Goal: Check status: Check status

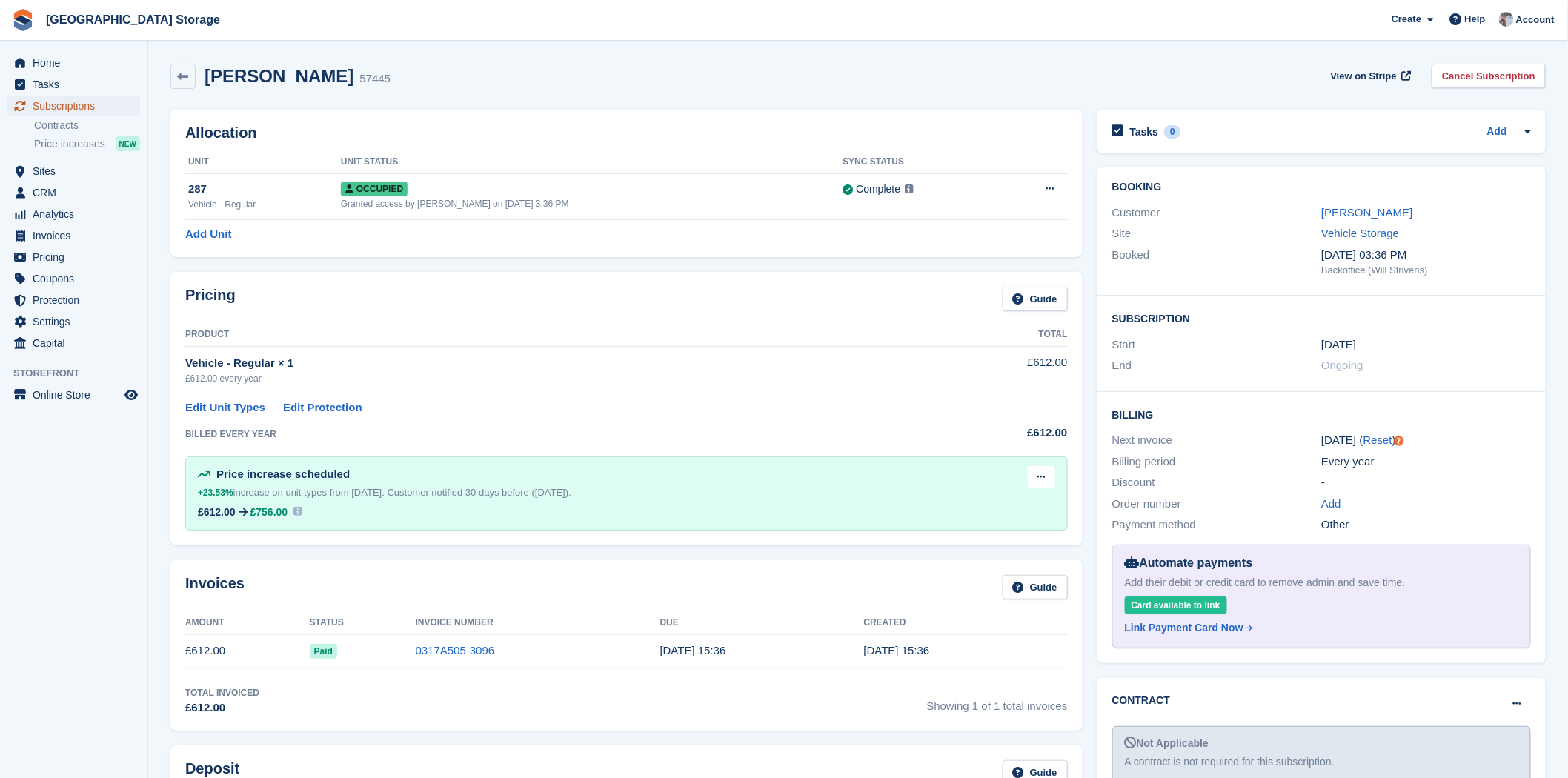
click at [75, 101] on span "Subscriptions" at bounding box center [77, 106] width 89 height 21
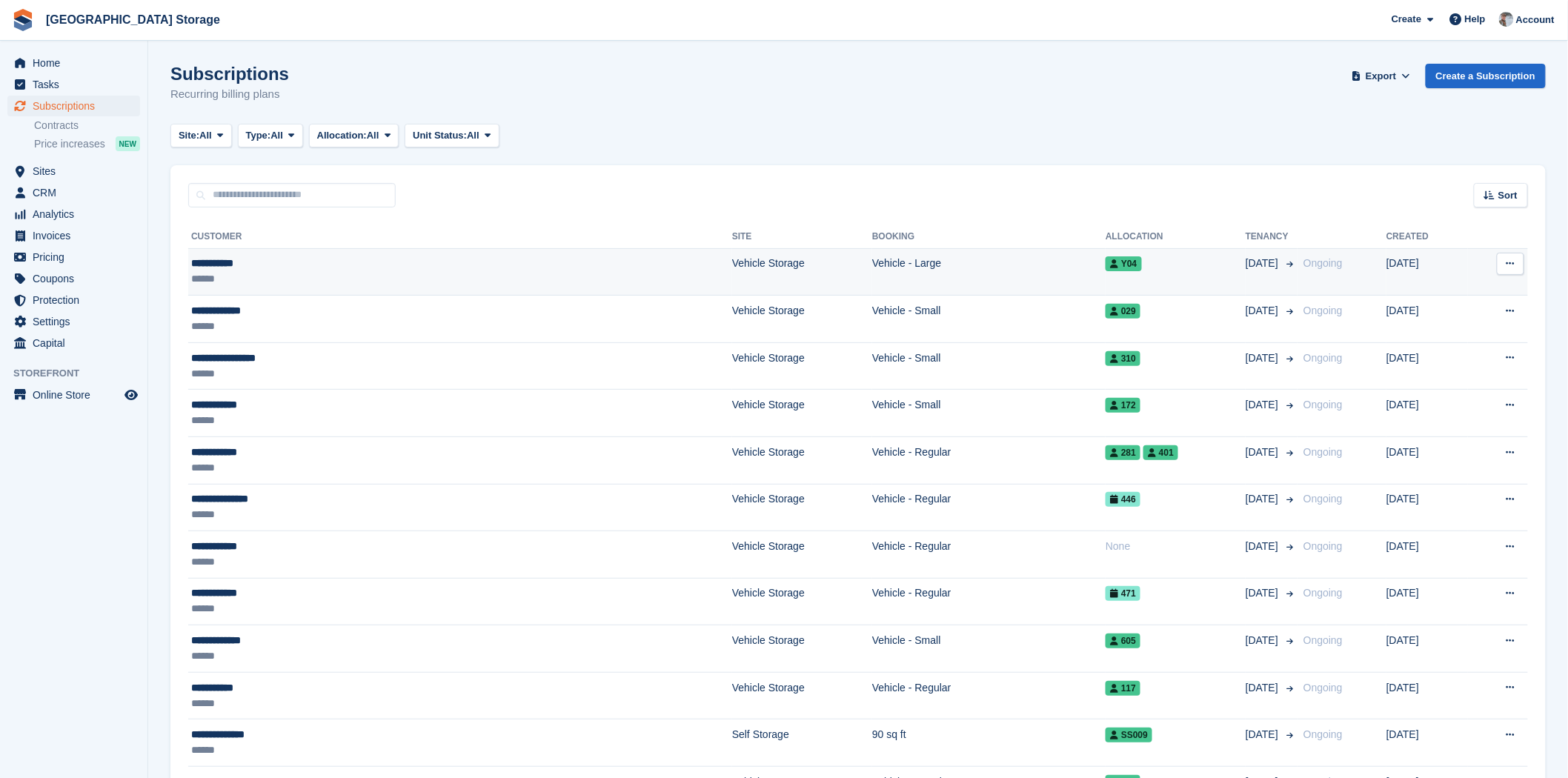
click at [373, 265] on div "**********" at bounding box center [331, 263] width 279 height 16
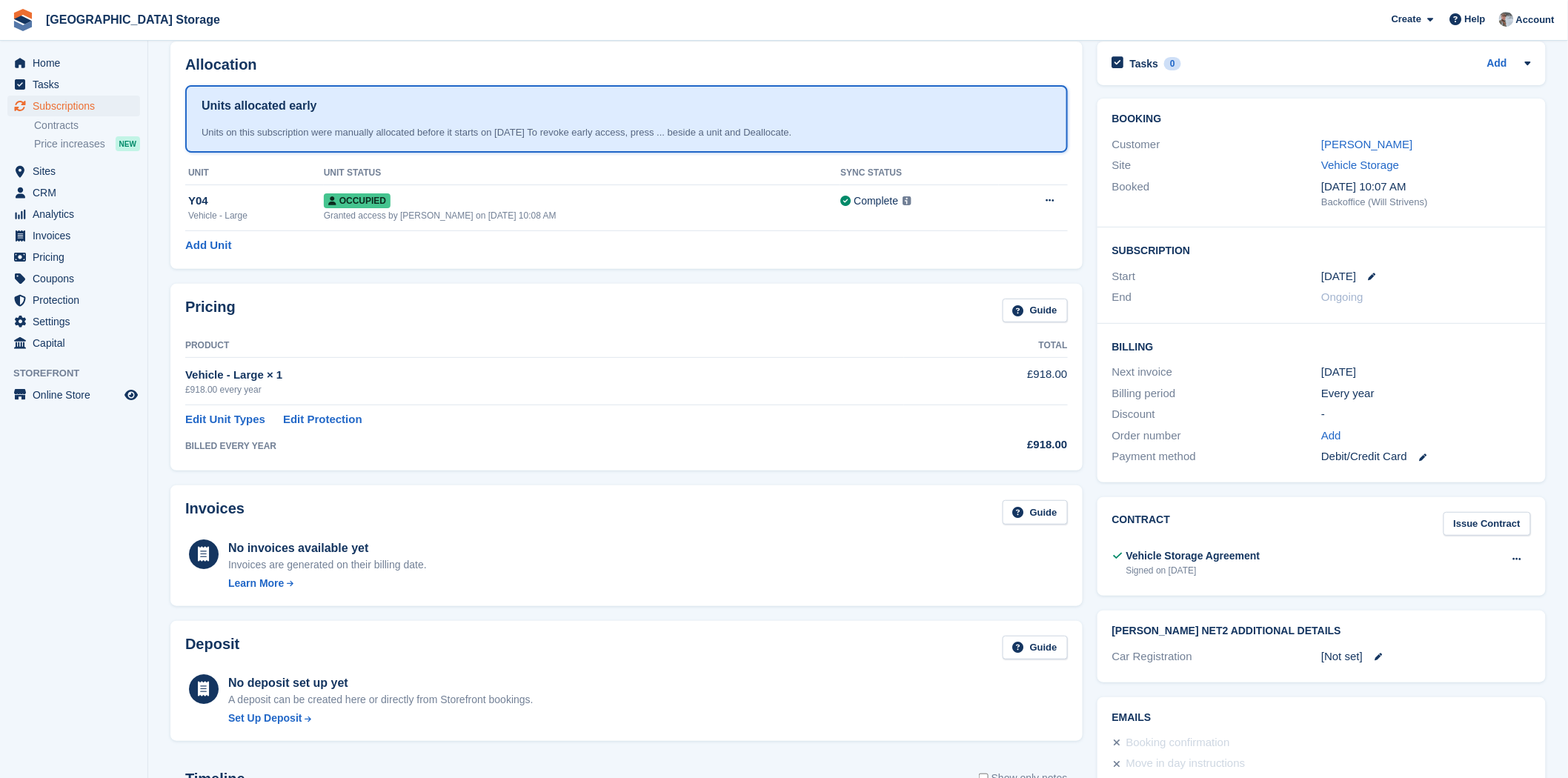
scroll to position [247, 0]
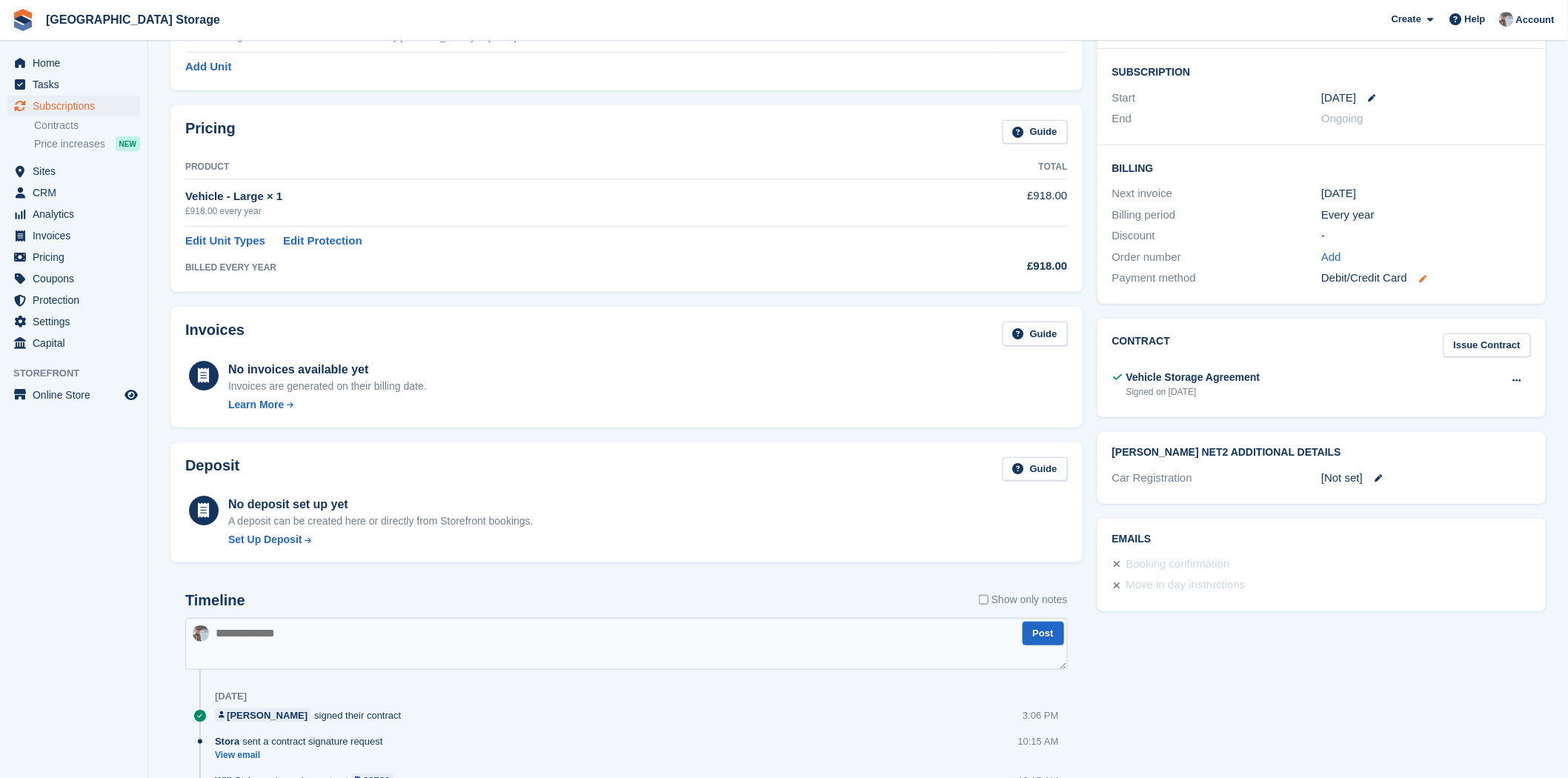
click at [1425, 279] on icon at bounding box center [1423, 279] width 7 height 7
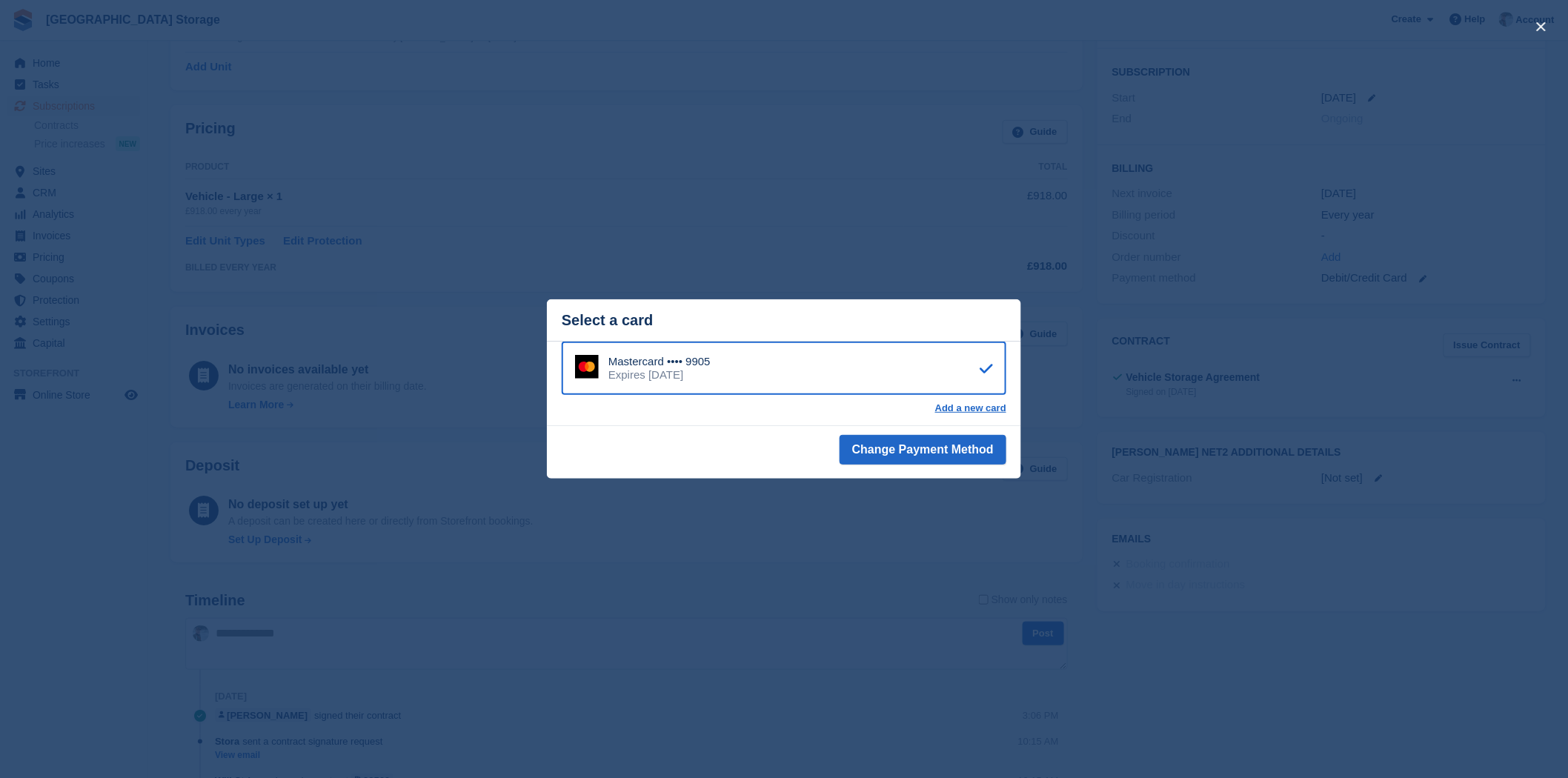
click at [902, 218] on div "close" at bounding box center [784, 389] width 1568 height 778
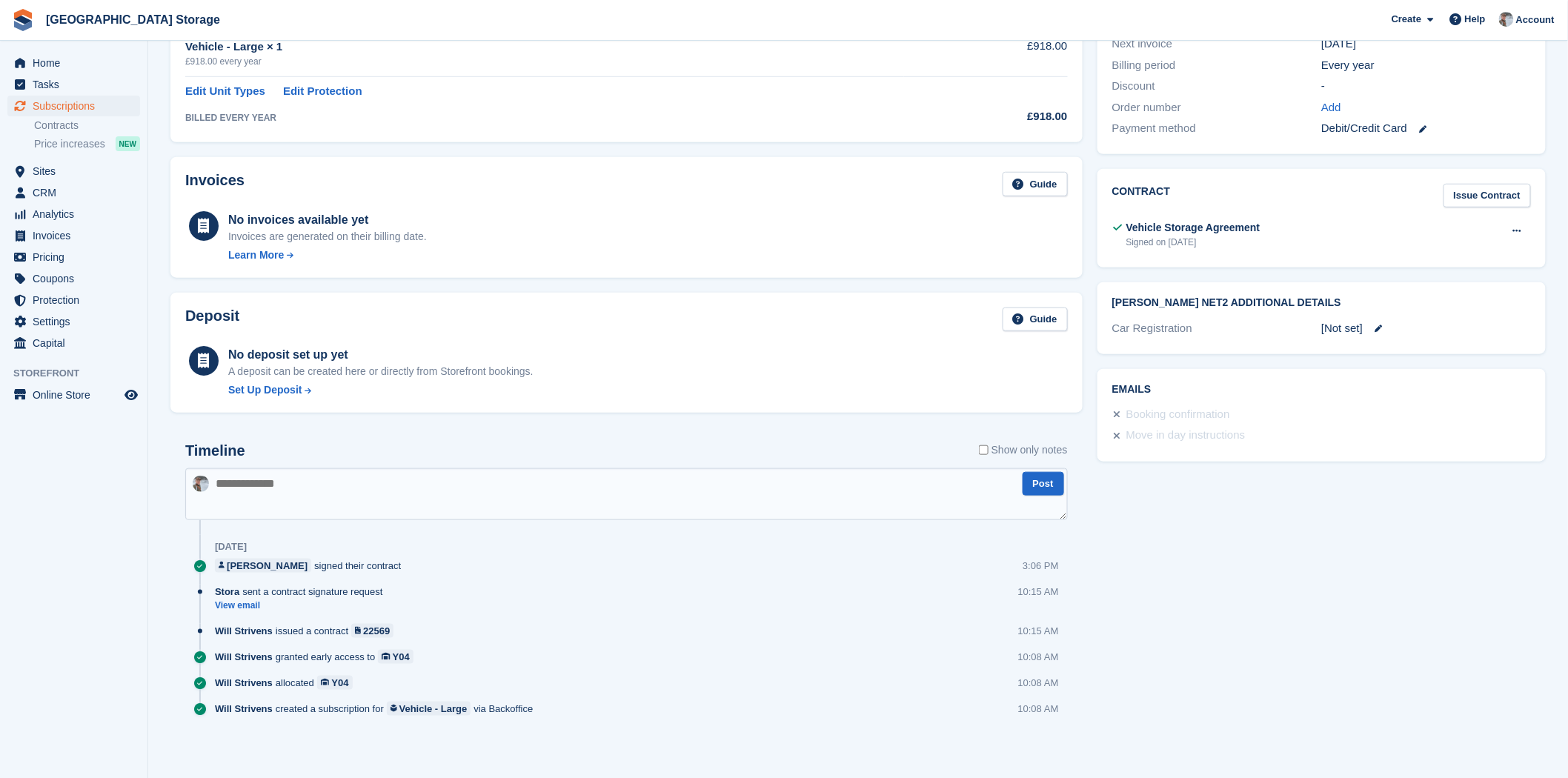
scroll to position [0, 0]
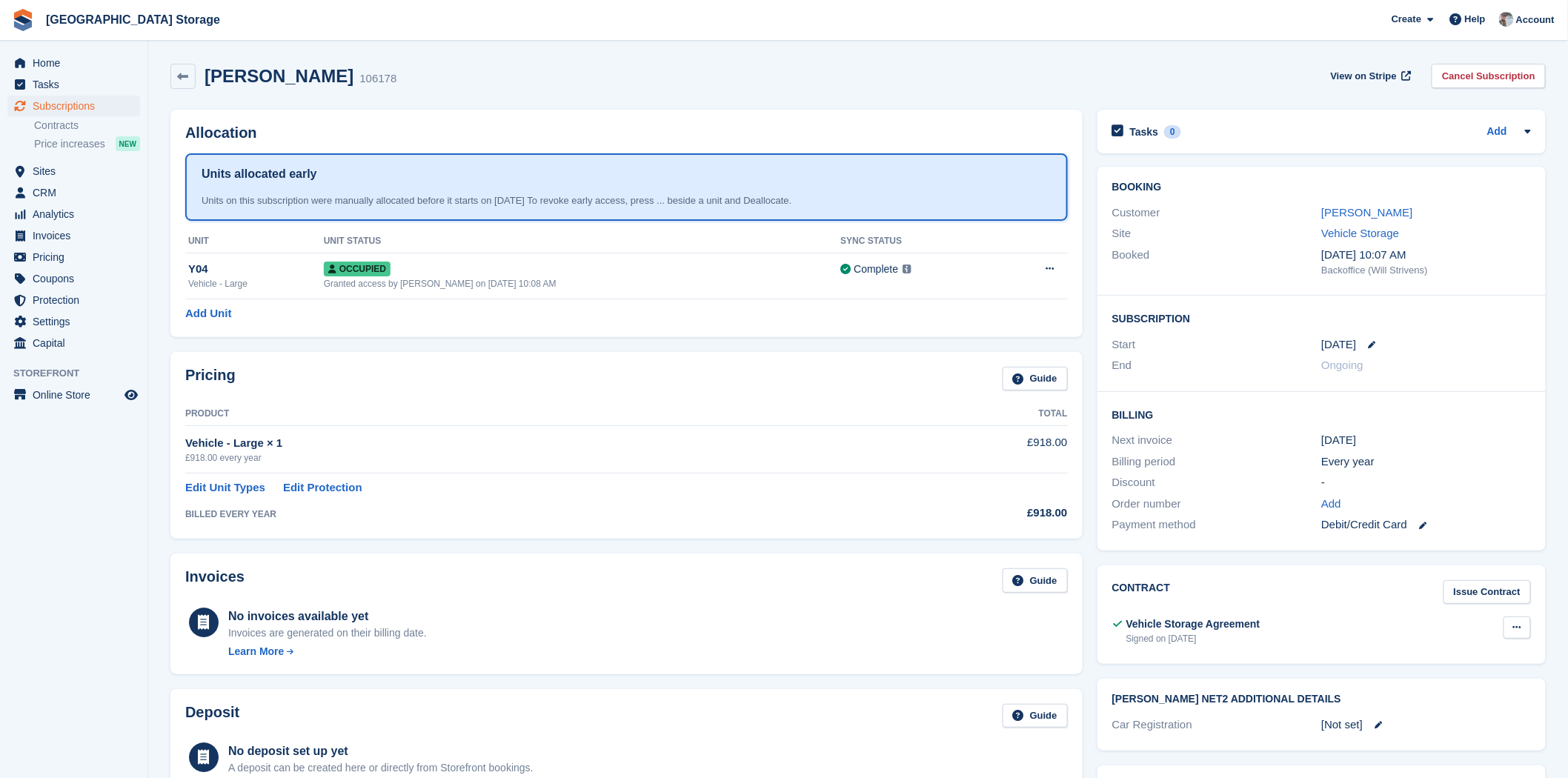
click at [1525, 630] on button at bounding box center [1517, 628] width 27 height 22
click at [1461, 656] on p "View" at bounding box center [1460, 656] width 129 height 19
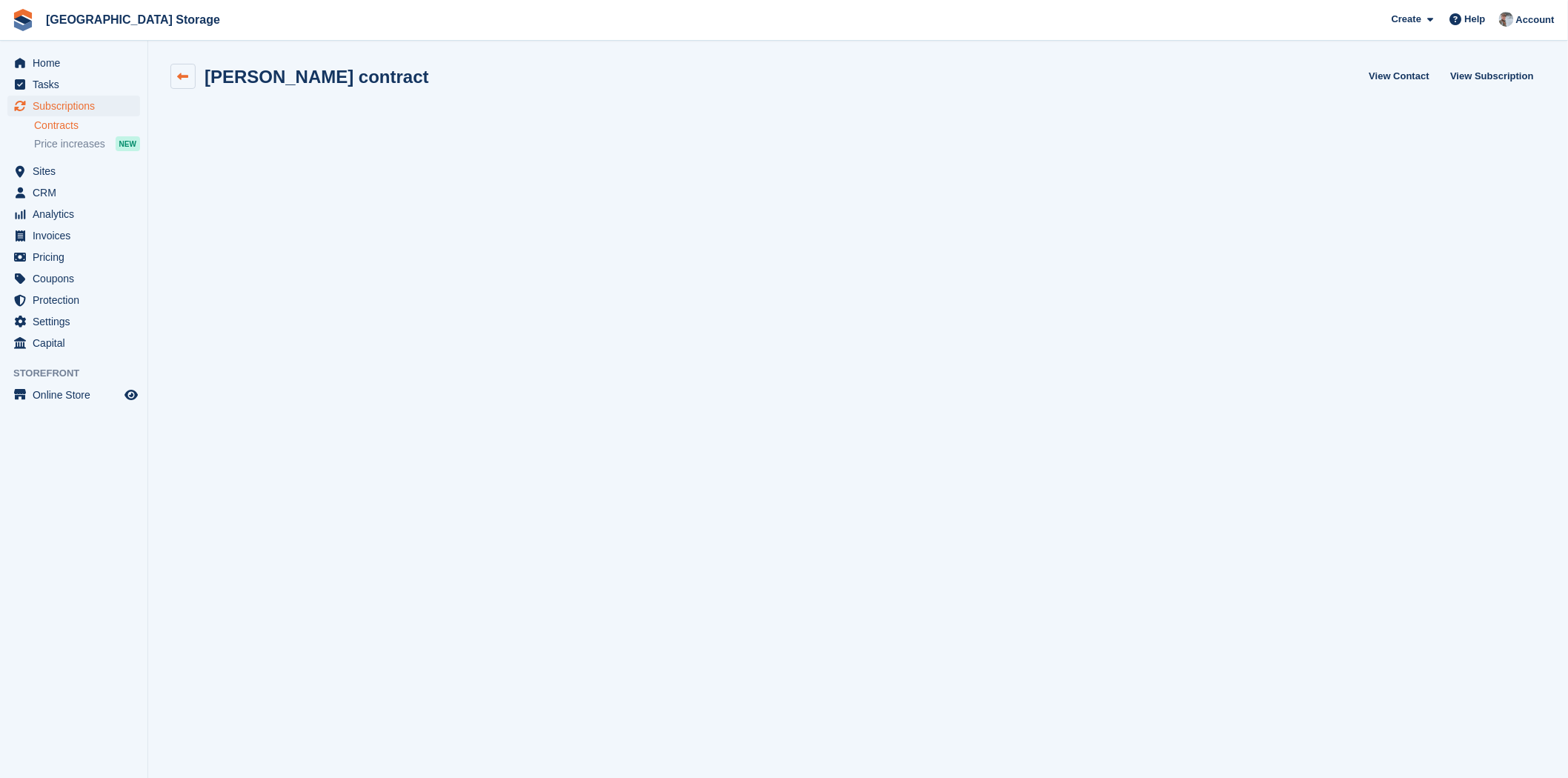
click at [194, 71] on link at bounding box center [183, 76] width 25 height 25
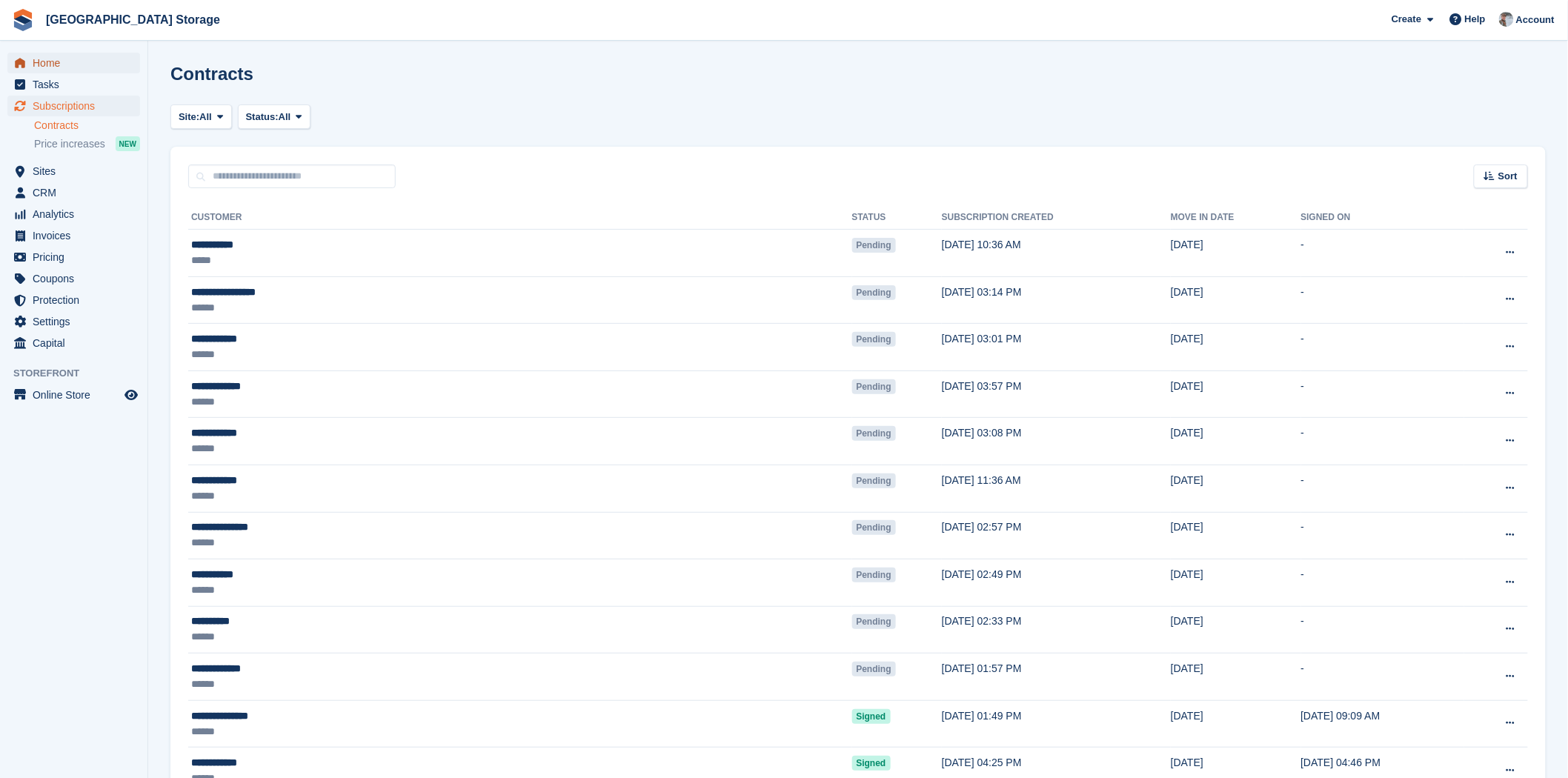
click at [55, 67] on span "Home" at bounding box center [77, 63] width 89 height 21
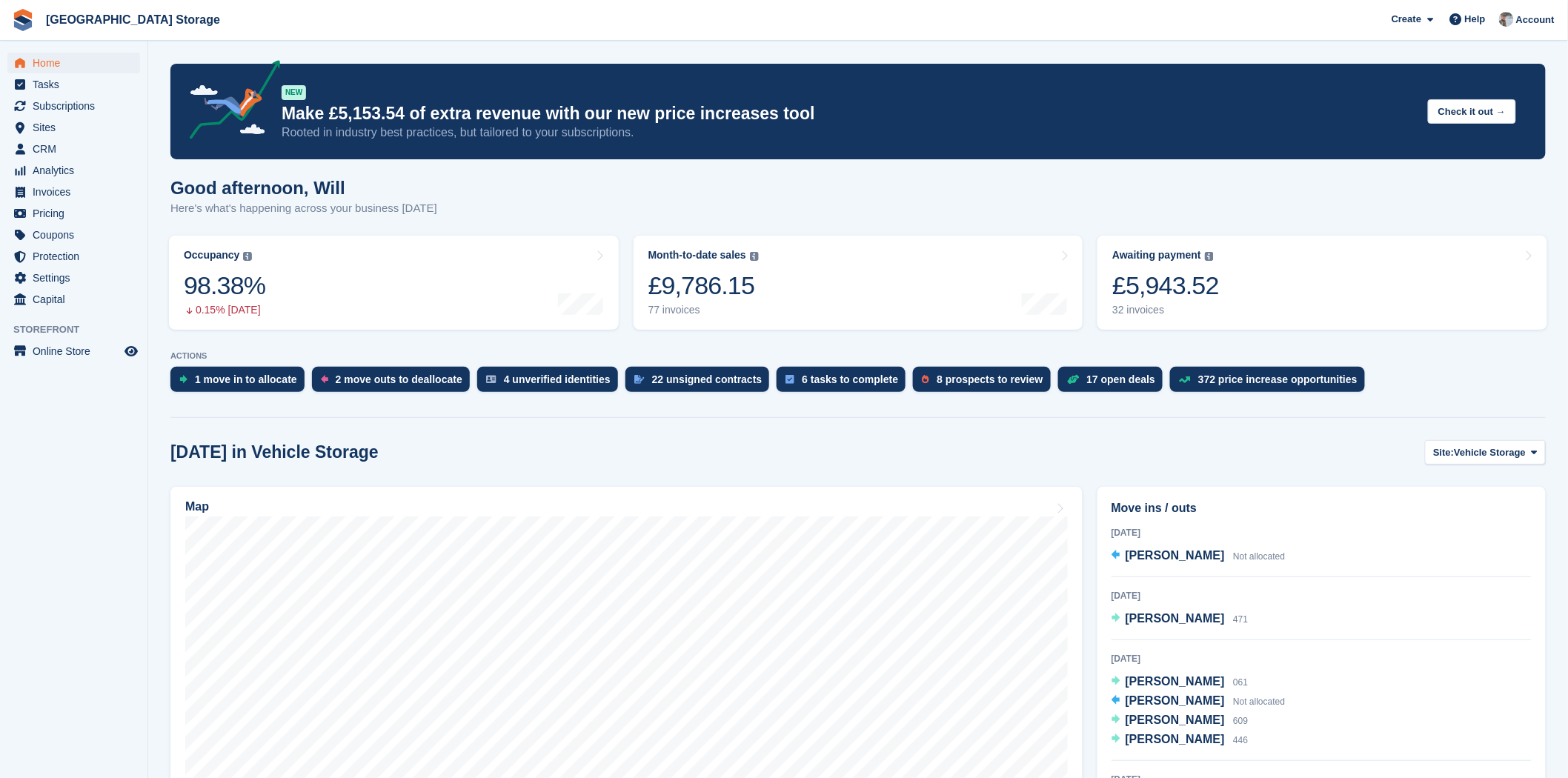
click at [401, 41] on section "NEW Make £5,153.54 of extra revenue with our new price increases tool Rooted in…" at bounding box center [858, 637] width 1420 height 1276
click at [122, 505] on aside "Home Tasks Subscriptions Subscriptions Subscriptions Contracts Price increases …" at bounding box center [74, 393] width 147 height 704
click at [71, 647] on aside "Home Tasks Subscriptions Subscriptions Subscriptions Contracts Price increases …" at bounding box center [74, 393] width 147 height 704
click at [641, 182] on div "Good afternoon, Will Here's what's happening across your business today" at bounding box center [858, 206] width 1375 height 57
click at [57, 55] on span "Home" at bounding box center [77, 63] width 89 height 21
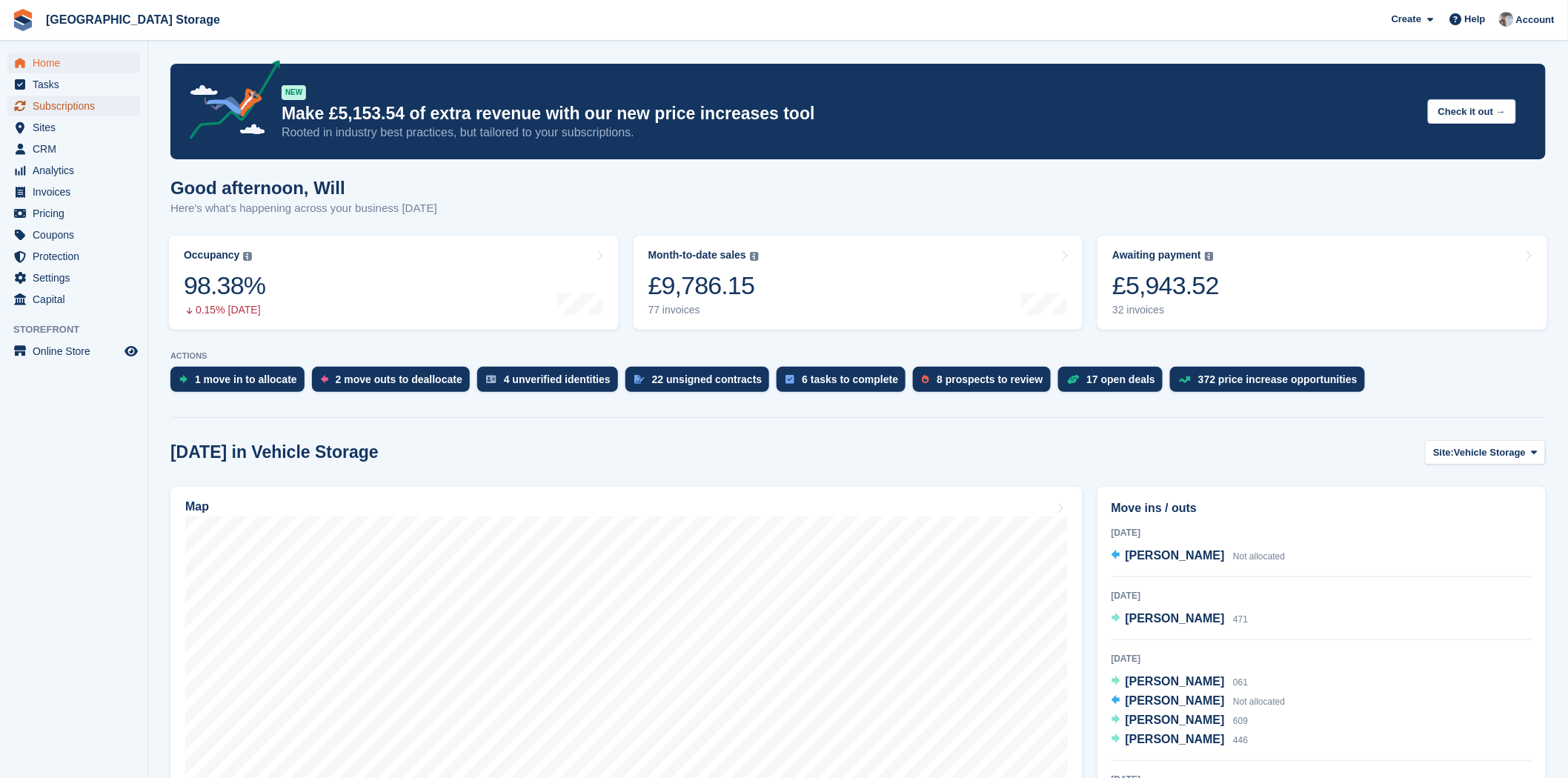
click at [47, 104] on span "Subscriptions" at bounding box center [77, 106] width 89 height 21
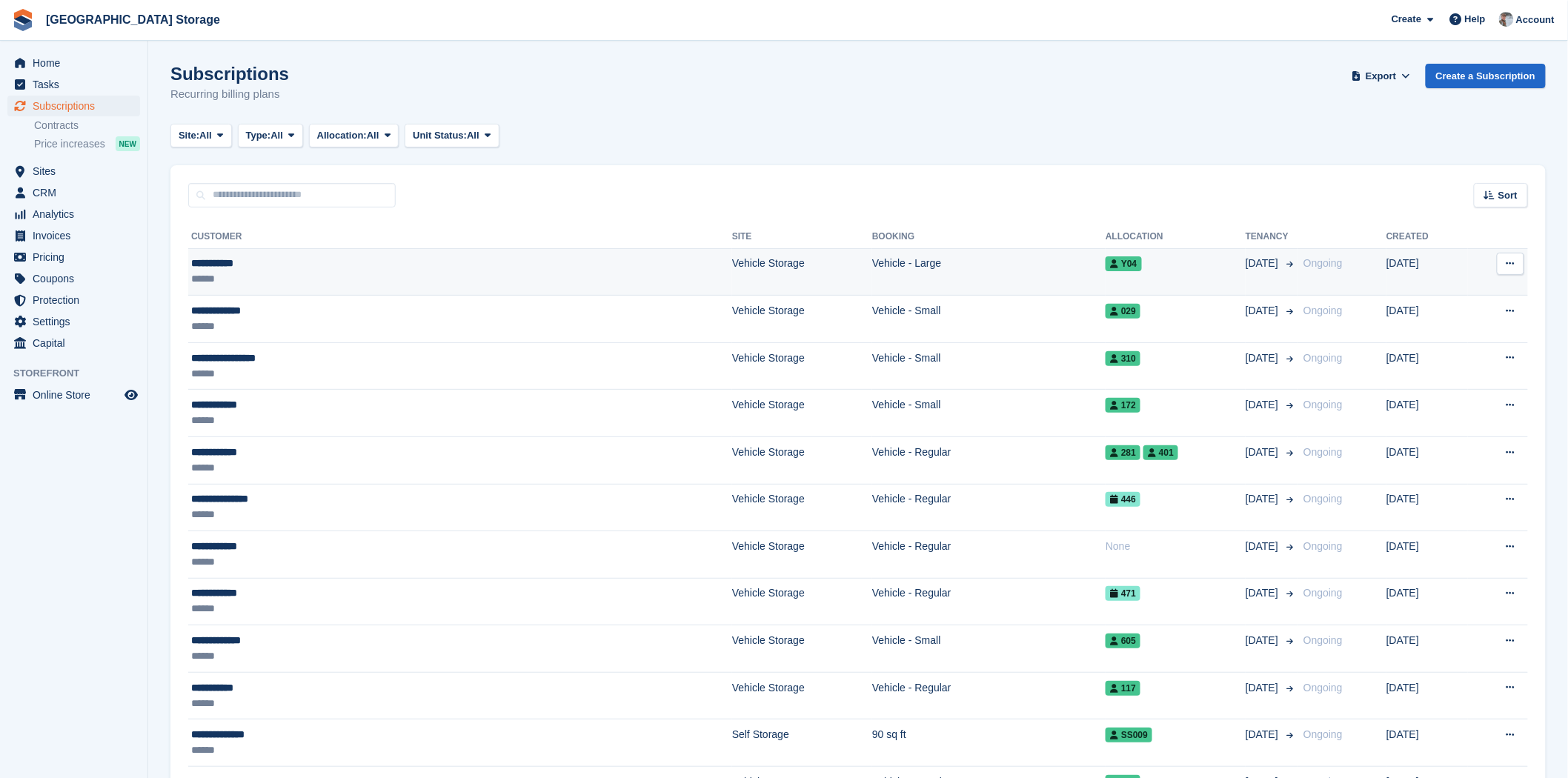
click at [732, 264] on td "Vehicle Storage" at bounding box center [802, 271] width 140 height 47
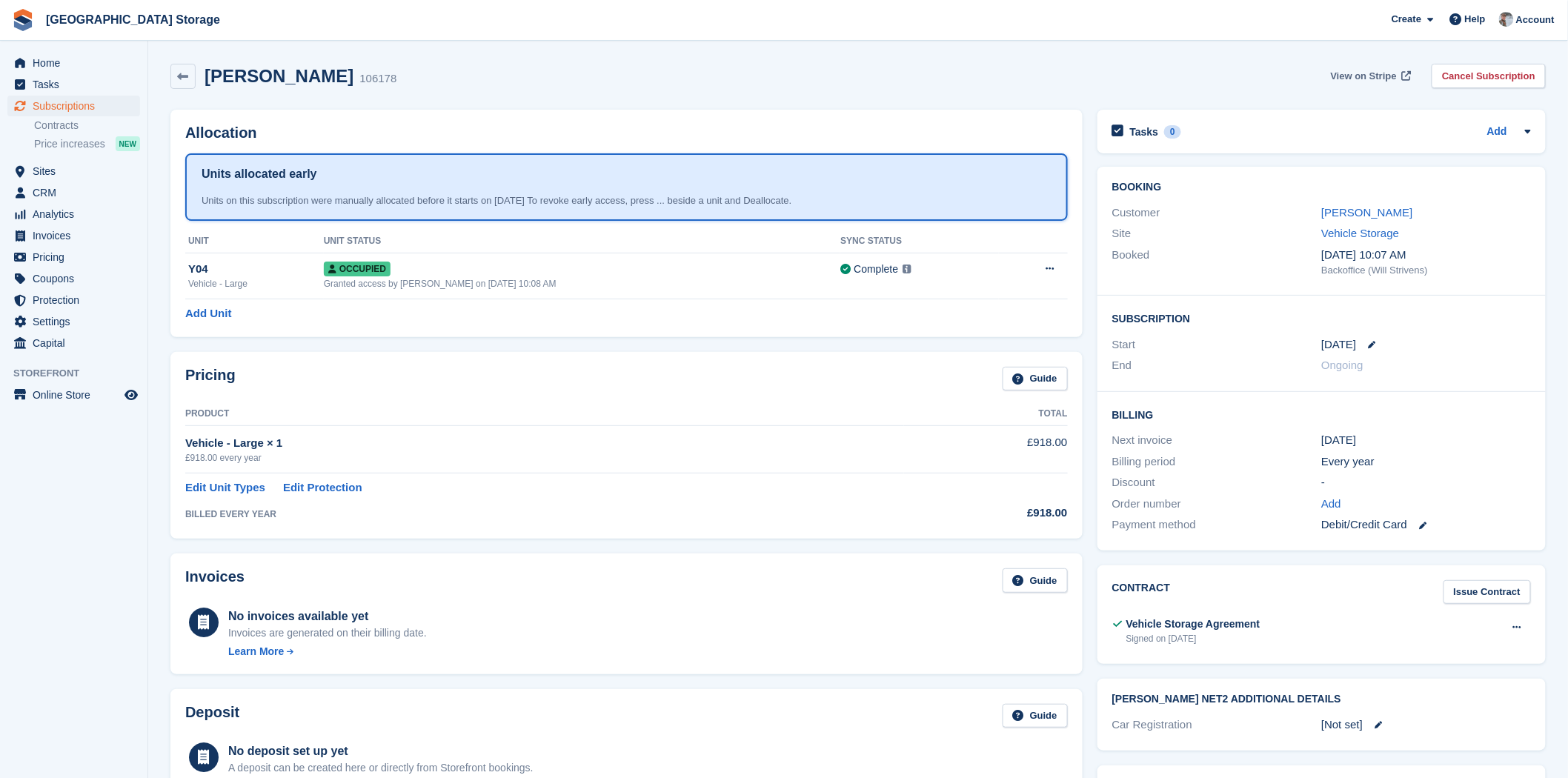
click at [1387, 75] on span "View on Stripe" at bounding box center [1364, 76] width 66 height 15
click at [41, 62] on span "Home" at bounding box center [77, 63] width 89 height 21
